Goal: Navigation & Orientation: Find specific page/section

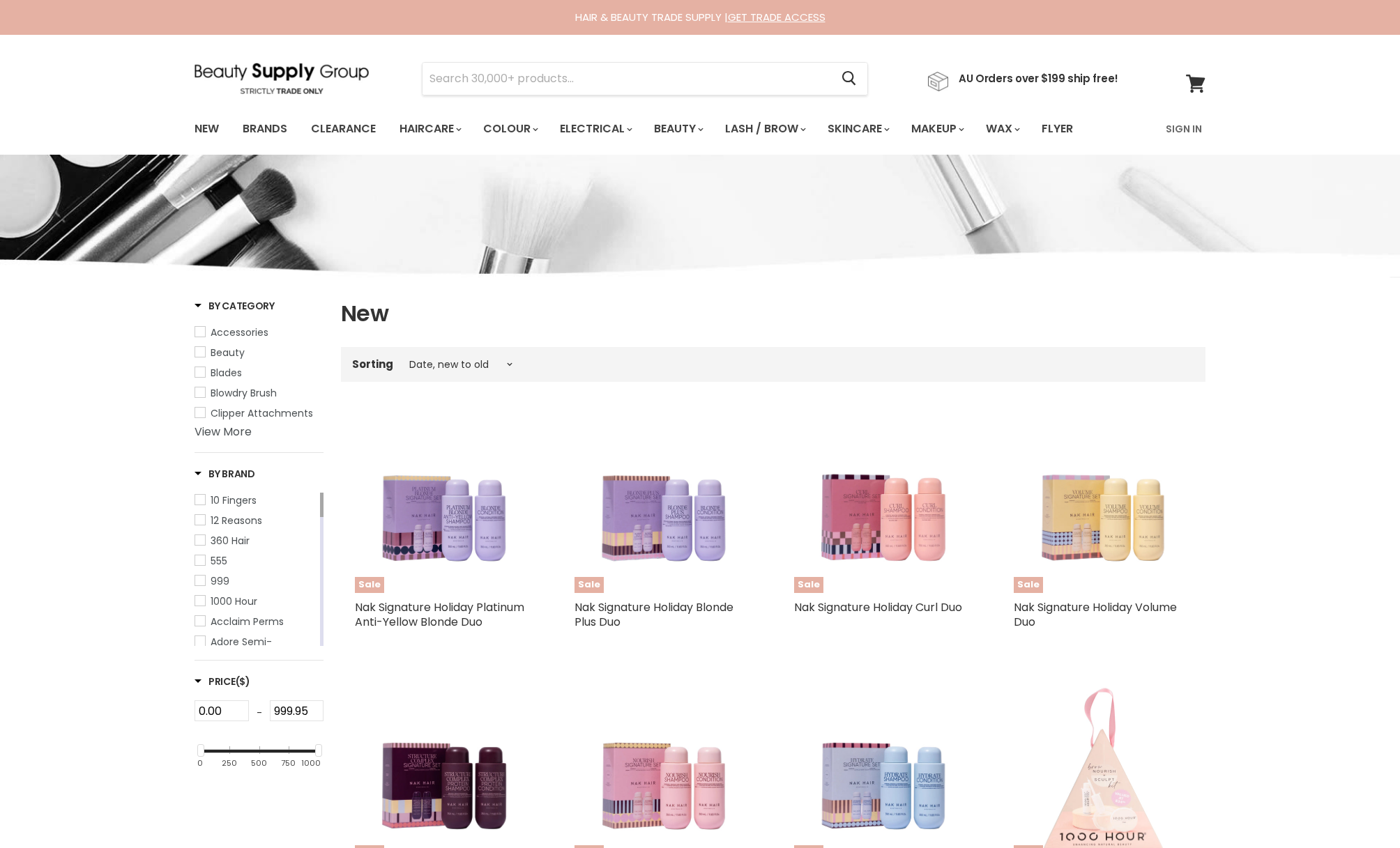
select select "created-descending"
click at [231, 68] on img at bounding box center [282, 78] width 174 height 31
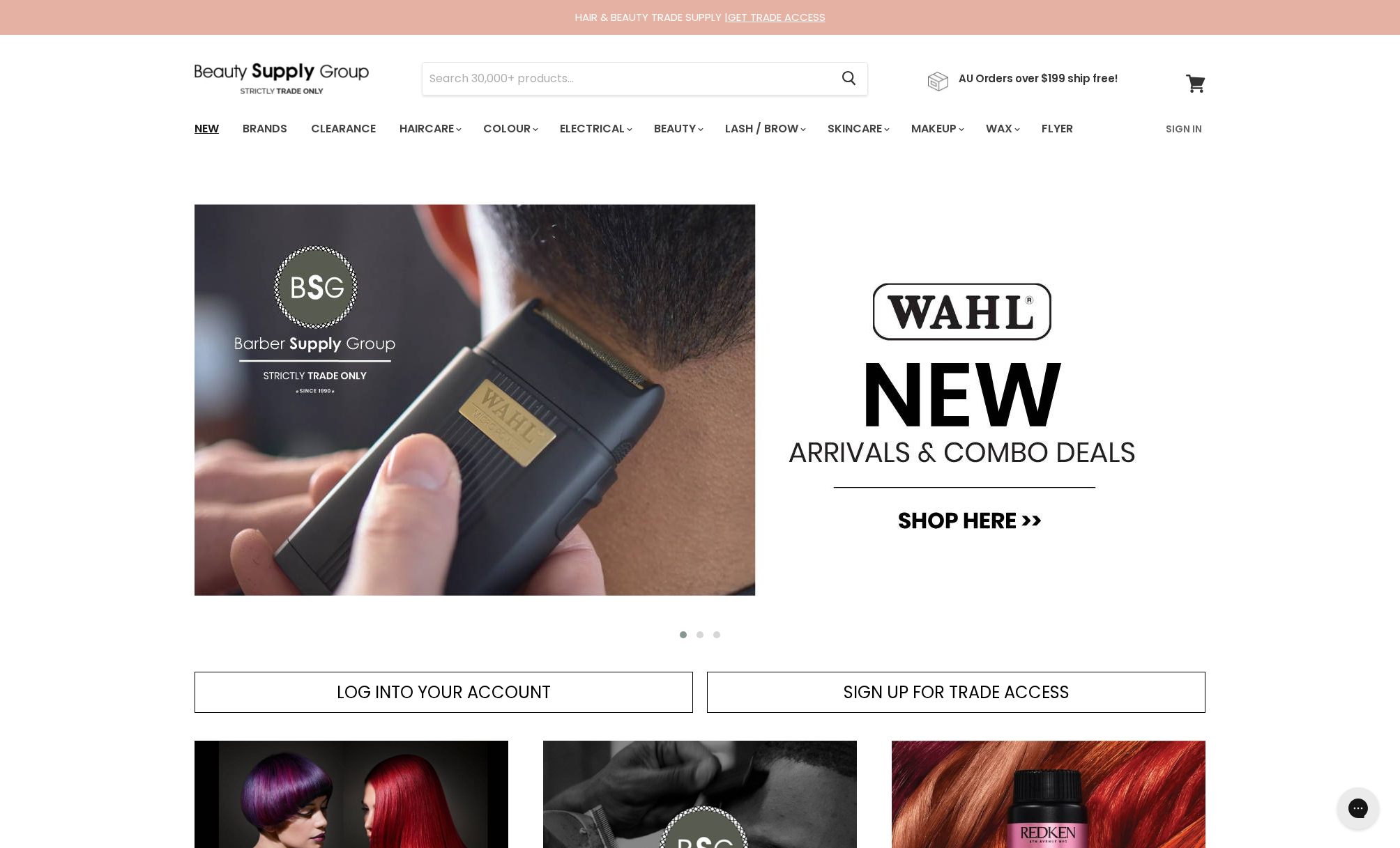
click at [203, 123] on link "New" at bounding box center [206, 129] width 46 height 29
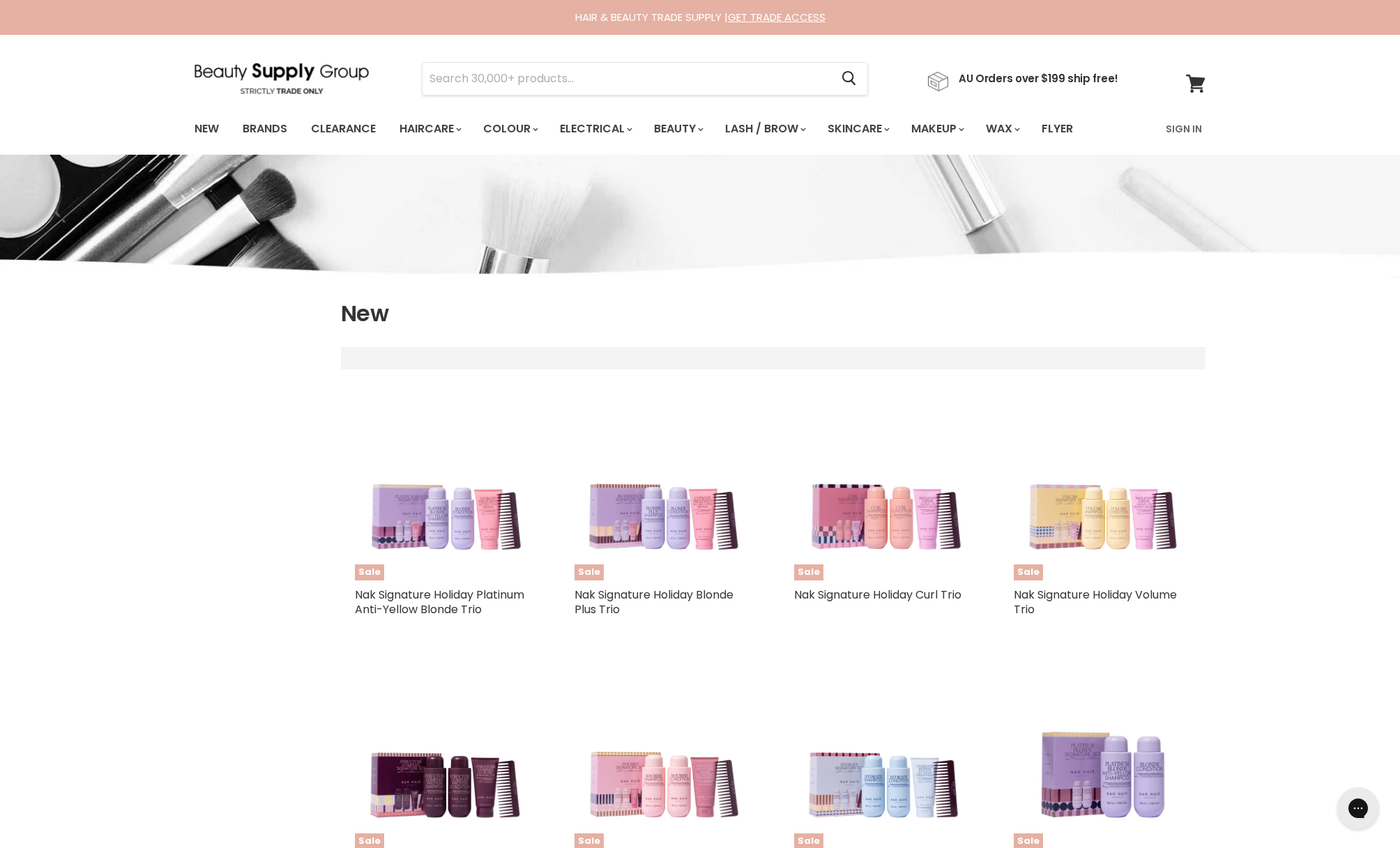
select select "created-descending"
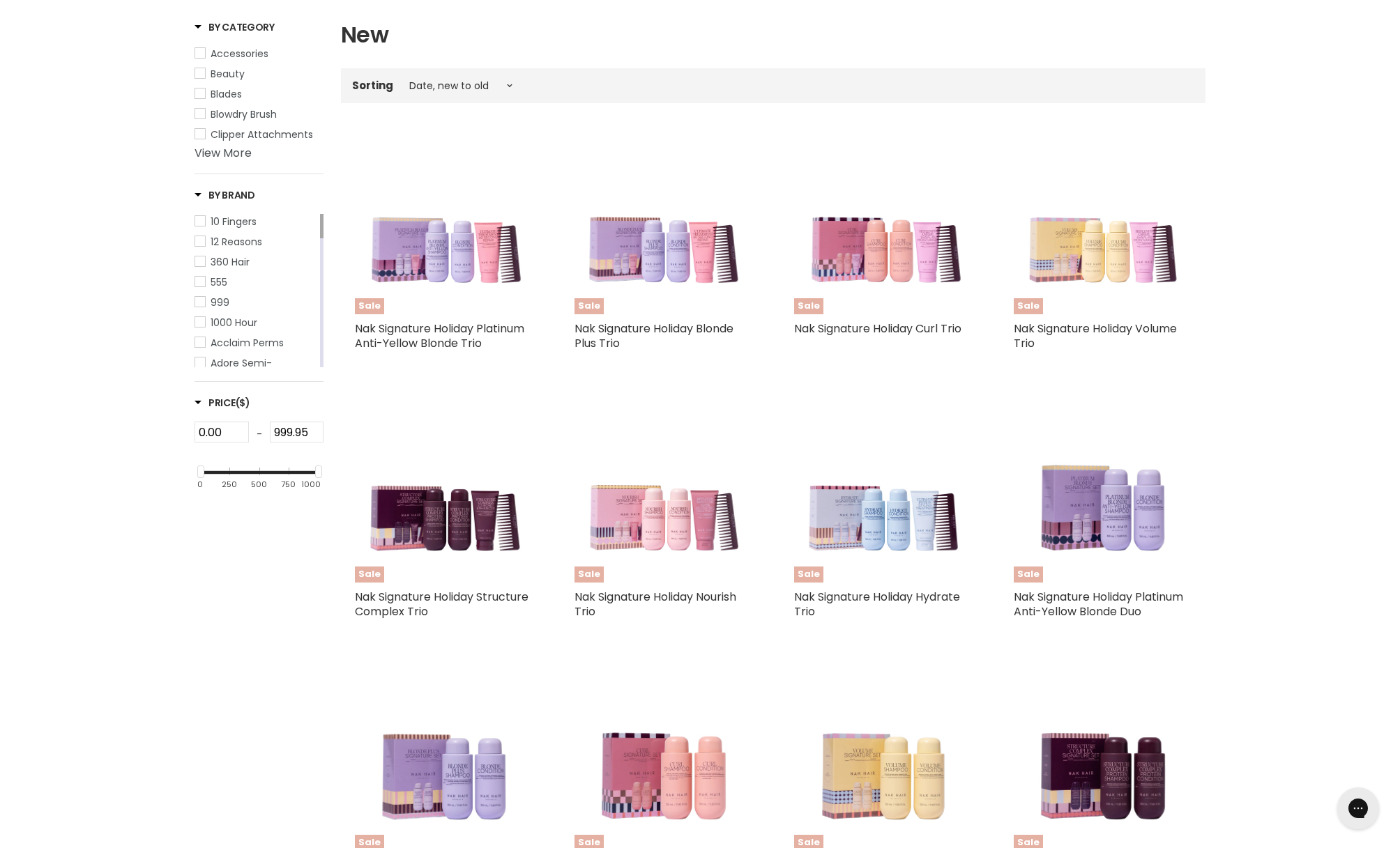
scroll to position [385, 0]
